Goal: Task Accomplishment & Management: Manage account settings

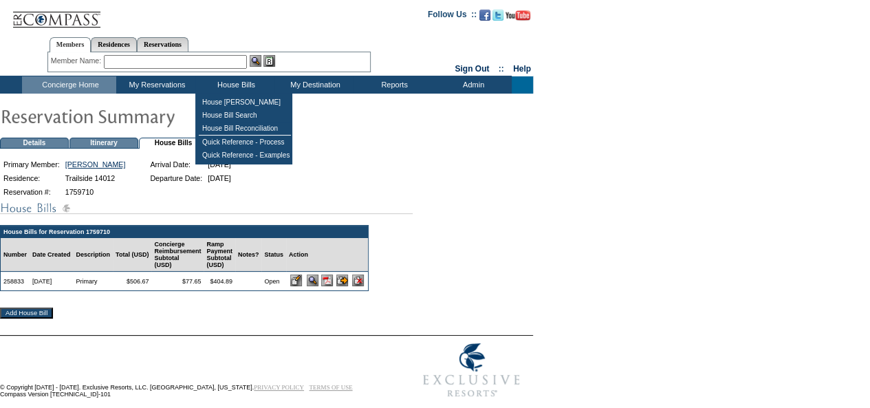
click at [229, 84] on td "House Bills" at bounding box center [234, 84] width 79 height 17
click at [236, 105] on td "House [PERSON_NAME]" at bounding box center [245, 102] width 92 height 13
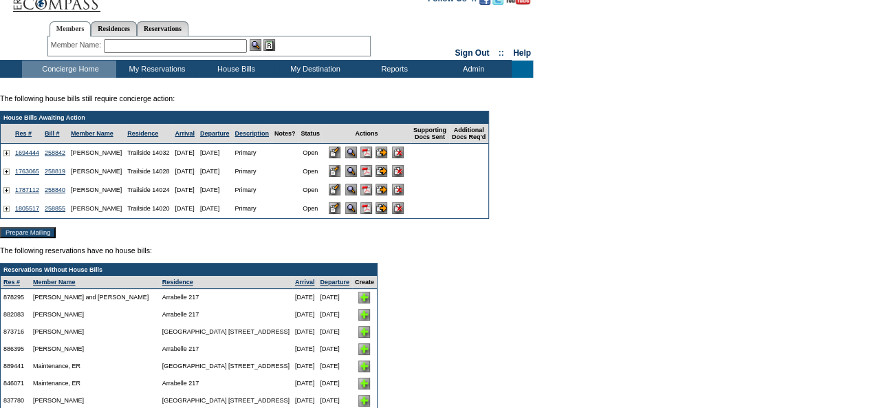
scroll to position [15, 0]
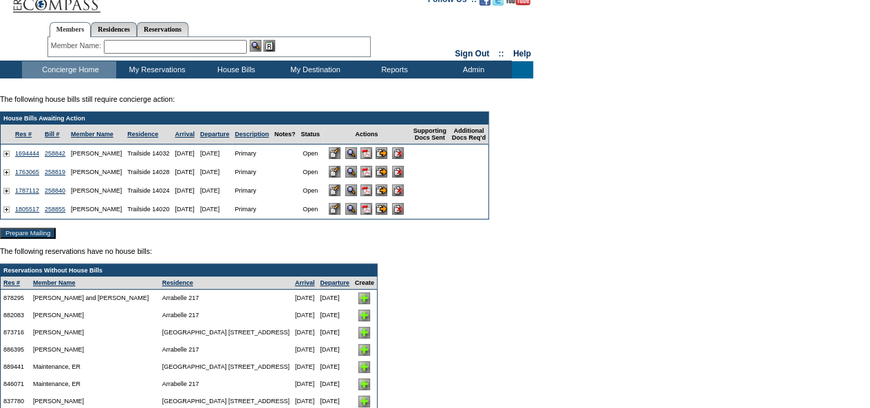
drag, startPoint x: 230, startPoint y: 211, endPoint x: 248, endPoint y: 84, distance: 128.6
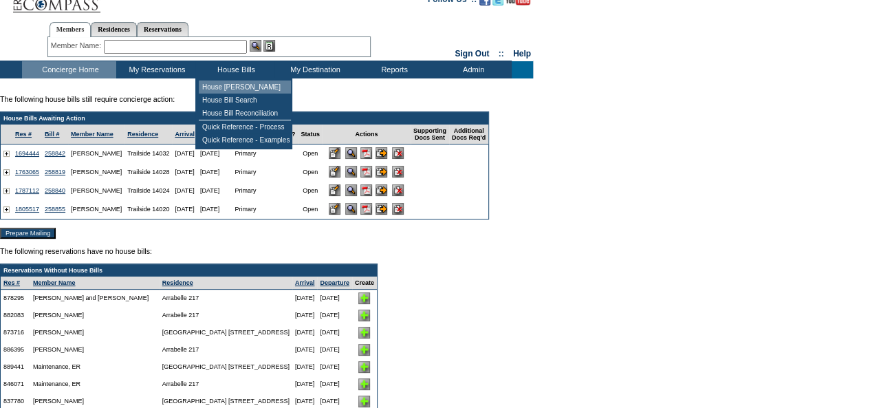
click at [235, 85] on td "House [PERSON_NAME]" at bounding box center [245, 86] width 92 height 13
